Goal: Understand process/instructions: Learn how to perform a task or action

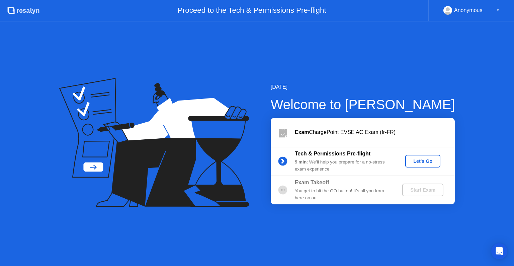
click at [292, 187] on div at bounding box center [283, 189] width 24 height 13
click at [303, 172] on div "Tech & Permissions Pre-flight 5 min : We’ll help you prepare for a no-stress ex…" at bounding box center [363, 161] width 184 height 29
click at [420, 160] on div "Let's Go" at bounding box center [423, 160] width 30 height 5
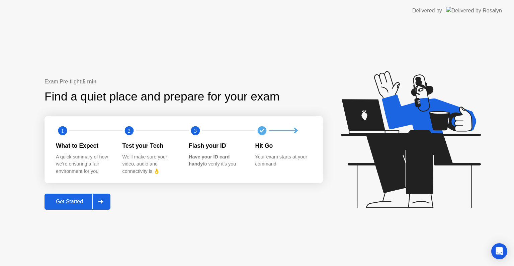
click at [84, 201] on div "Get Started" at bounding box center [70, 201] width 46 height 6
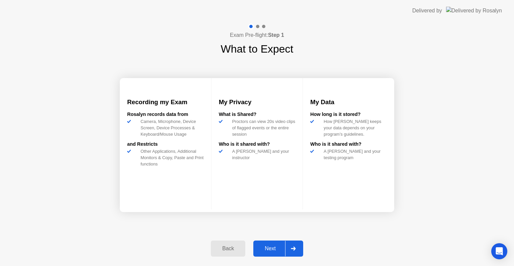
click at [269, 251] on div "Next" at bounding box center [270, 248] width 30 height 6
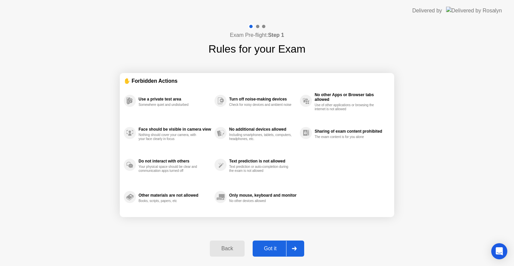
click at [269, 251] on div "Got it" at bounding box center [270, 248] width 31 height 6
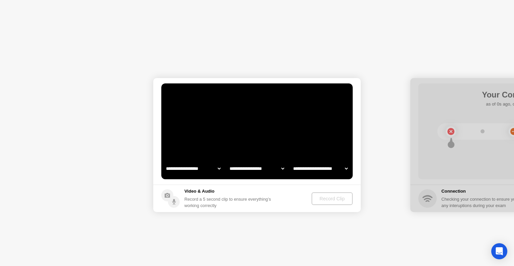
select select "**********"
select select "*******"
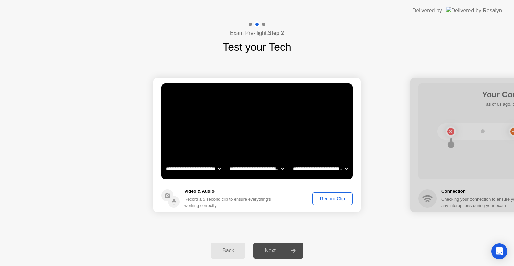
click at [328, 201] on div "Record Clip" at bounding box center [333, 198] width 36 height 5
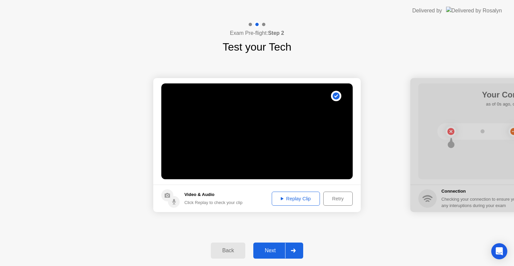
click at [275, 251] on div "Next" at bounding box center [270, 250] width 30 height 6
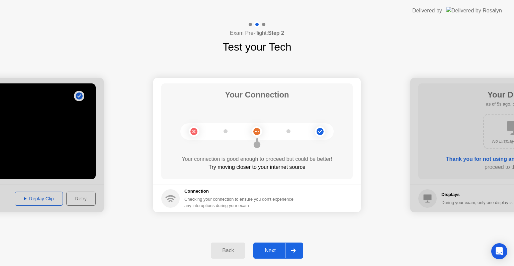
click at [275, 251] on div "Next" at bounding box center [270, 250] width 30 height 6
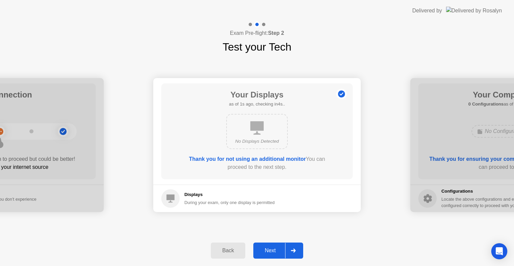
click at [275, 251] on div "Next" at bounding box center [270, 250] width 30 height 6
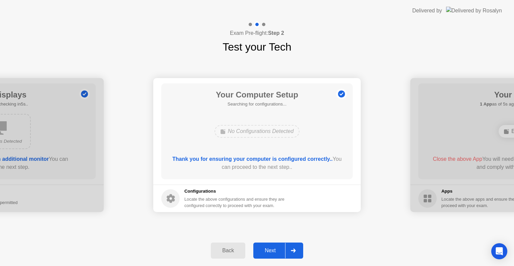
click at [275, 251] on div "Next" at bounding box center [270, 250] width 30 height 6
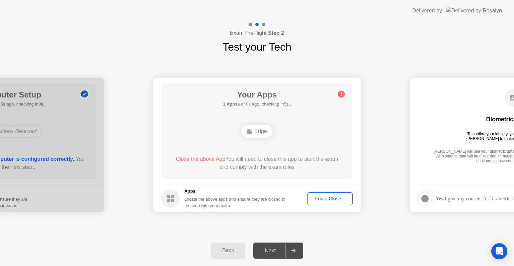
click at [260, 130] on div "Edge" at bounding box center [257, 131] width 30 height 13
click at [200, 158] on span "Close the above App" at bounding box center [201, 159] width 50 height 6
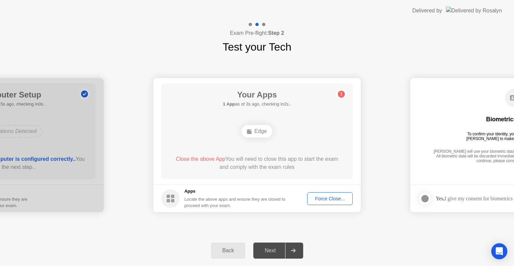
click at [200, 158] on span "Close the above App" at bounding box center [201, 159] width 50 height 6
click at [322, 202] on button "Force Close..." at bounding box center [330, 198] width 46 height 13
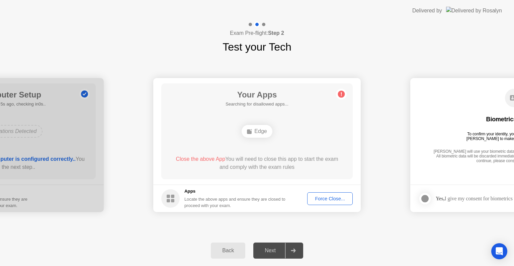
click at [256, 129] on div "Edge" at bounding box center [257, 131] width 30 height 13
click at [269, 251] on div "Next" at bounding box center [270, 250] width 30 height 6
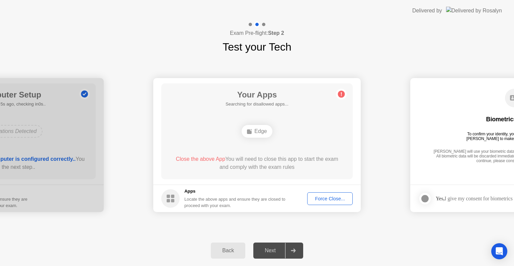
click at [251, 131] on rect at bounding box center [249, 131] width 5 height 5
